Goal: Task Accomplishment & Management: Manage account settings

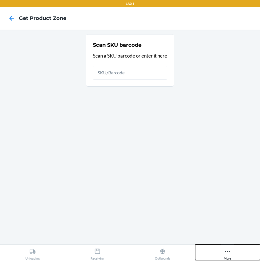
click at [225, 251] on icon at bounding box center [227, 252] width 6 height 6
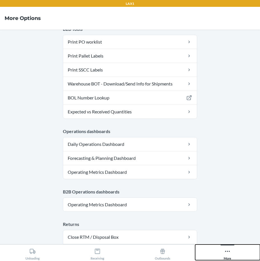
scroll to position [287, 0]
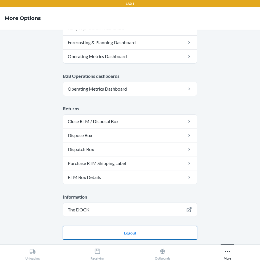
click at [134, 232] on button "Logout" at bounding box center [130, 233] width 134 height 14
